Goal: Book appointment/travel/reservation

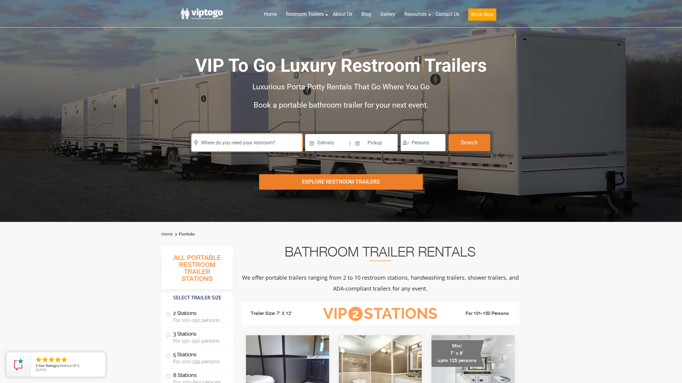
click at [258, 141] on input "text" at bounding box center [247, 142] width 110 height 17
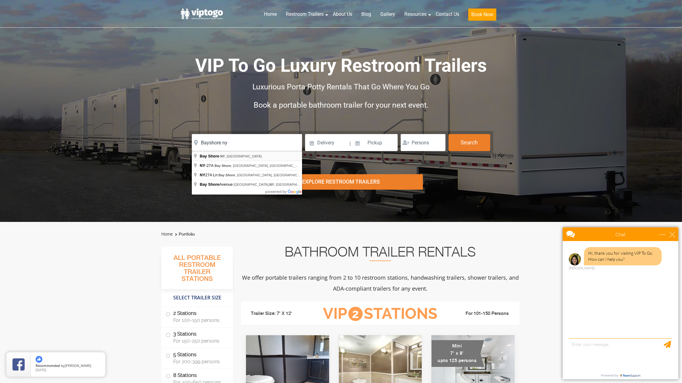
type input "Bay Shore, NY, USA"
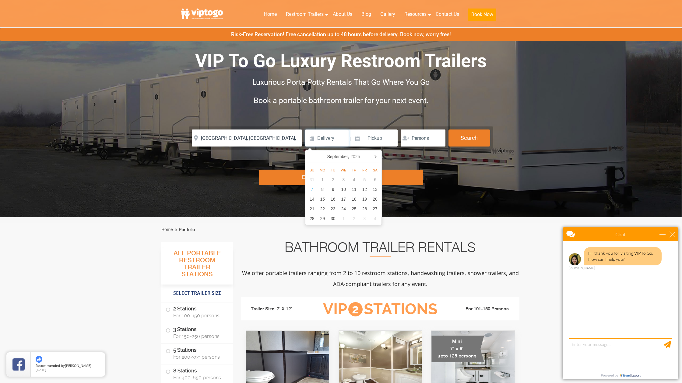
scroll to position [6, 0]
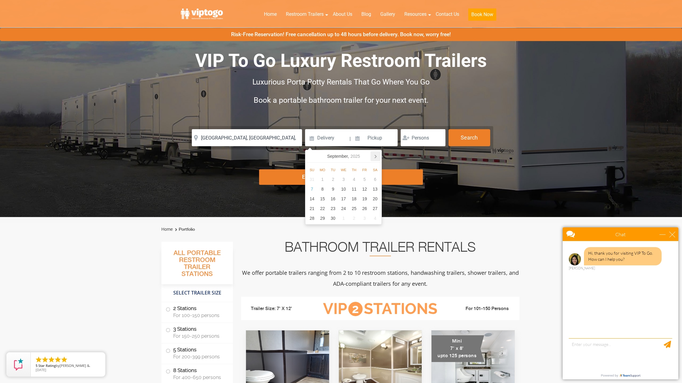
click at [374, 156] on icon at bounding box center [375, 157] width 10 height 10
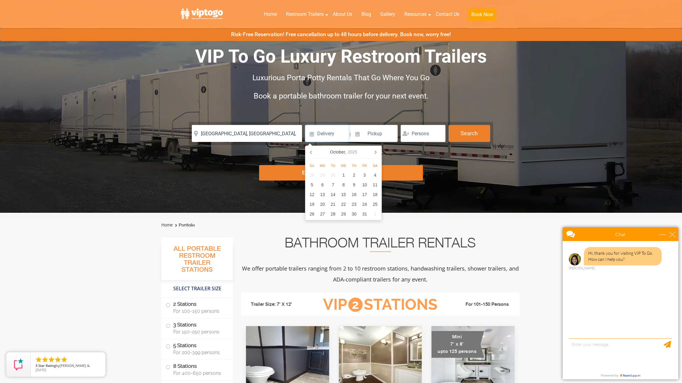
scroll to position [12, 0]
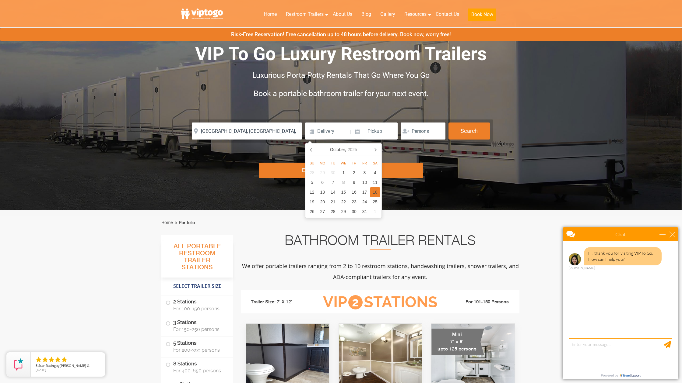
click at [377, 190] on div "18" at bounding box center [375, 192] width 11 height 10
type input "10/18/2025"
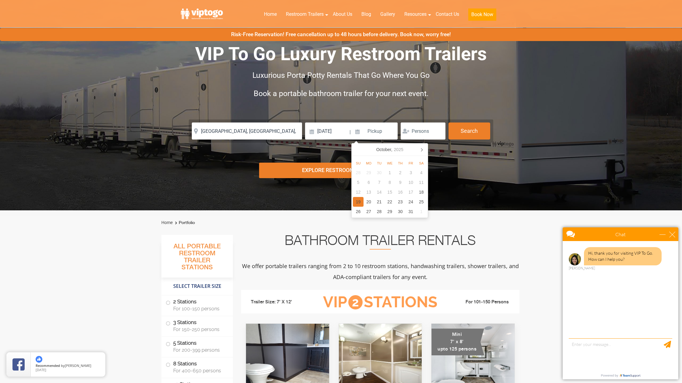
click at [359, 201] on div "19" at bounding box center [358, 202] width 11 height 10
type input "10/19/2025"
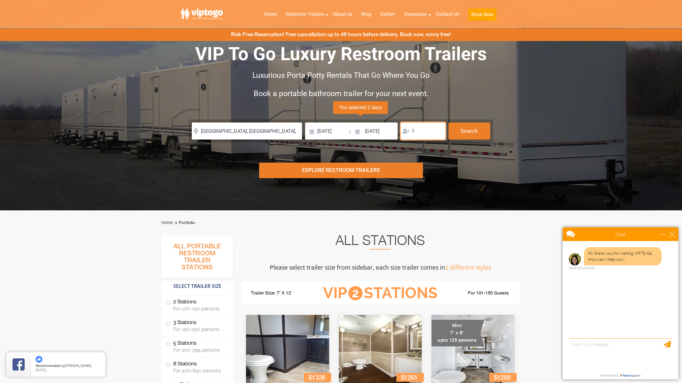
click at [438, 130] on input "1" at bounding box center [422, 131] width 45 height 17
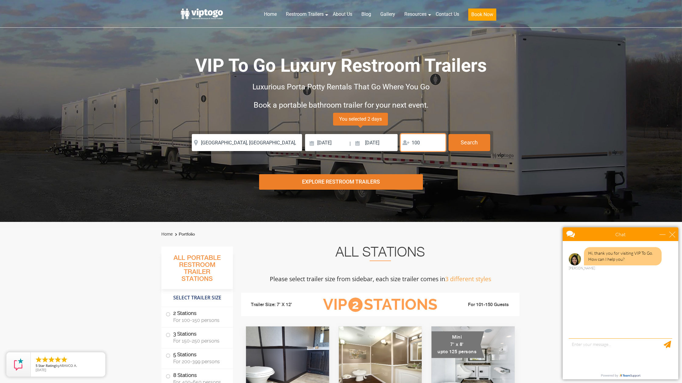
scroll to position [0, 0]
type input "100"
click at [472, 143] on button "Search" at bounding box center [469, 142] width 42 height 16
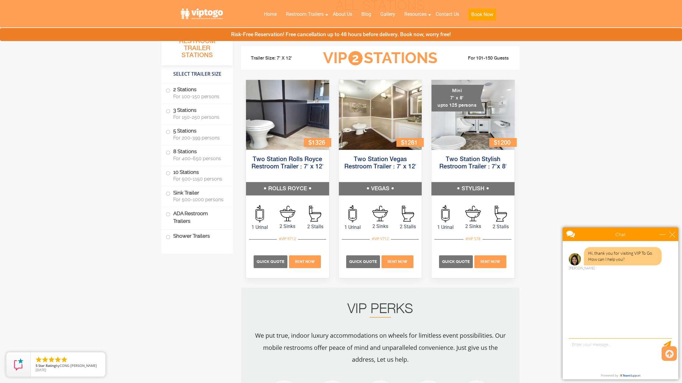
scroll to position [247, 0]
click at [672, 233] on div "close" at bounding box center [672, 235] width 6 height 6
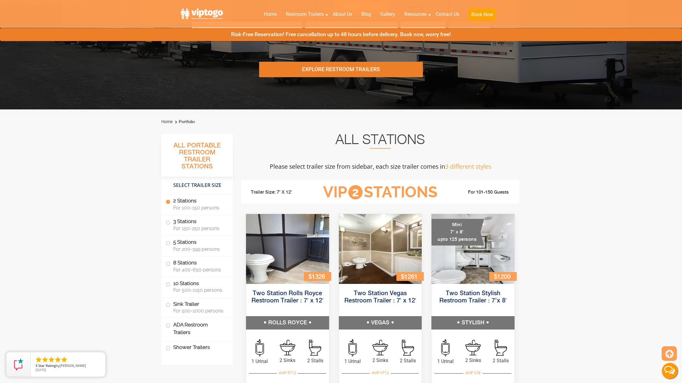
scroll to position [112, 0]
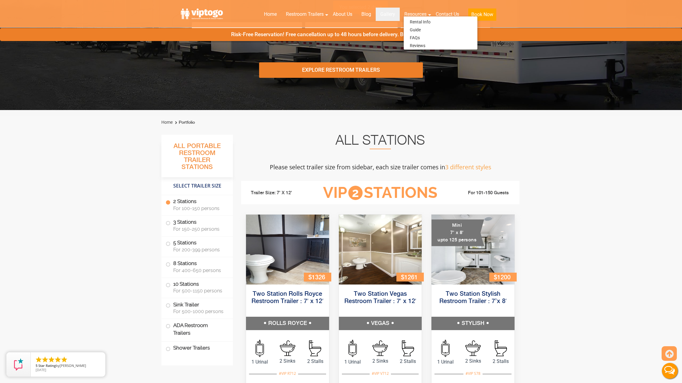
click at [390, 15] on link "Gallery" at bounding box center [387, 14] width 24 height 13
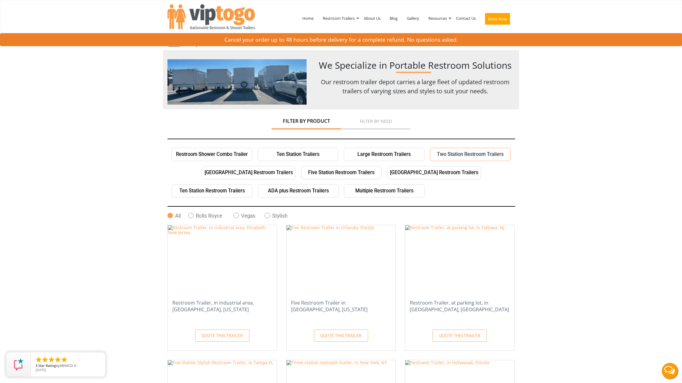
click at [493, 154] on link "Two Station Restroom Trailers" at bounding box center [470, 154] width 81 height 13
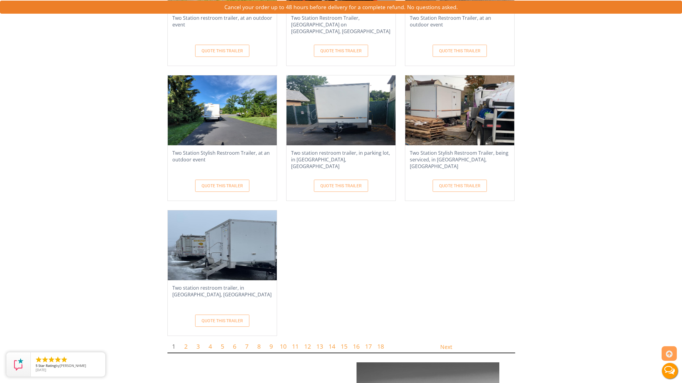
scroll to position [3400, 0]
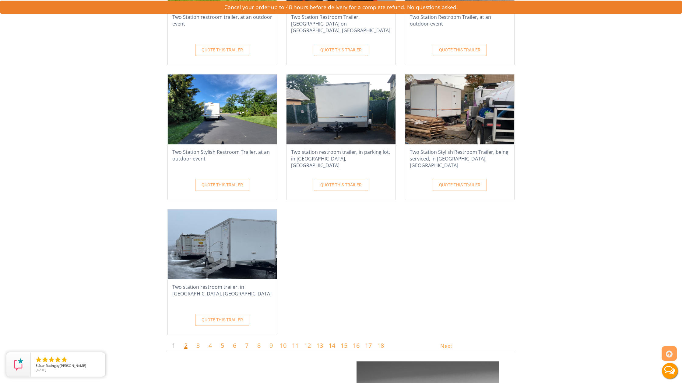
click at [184, 342] on link "2" at bounding box center [185, 346] width 3 height 8
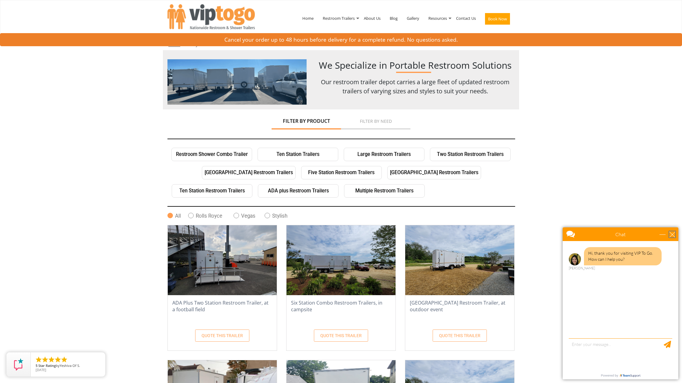
click at [672, 237] on div "close" at bounding box center [672, 235] width 6 height 6
